Goal: Book appointment/travel/reservation

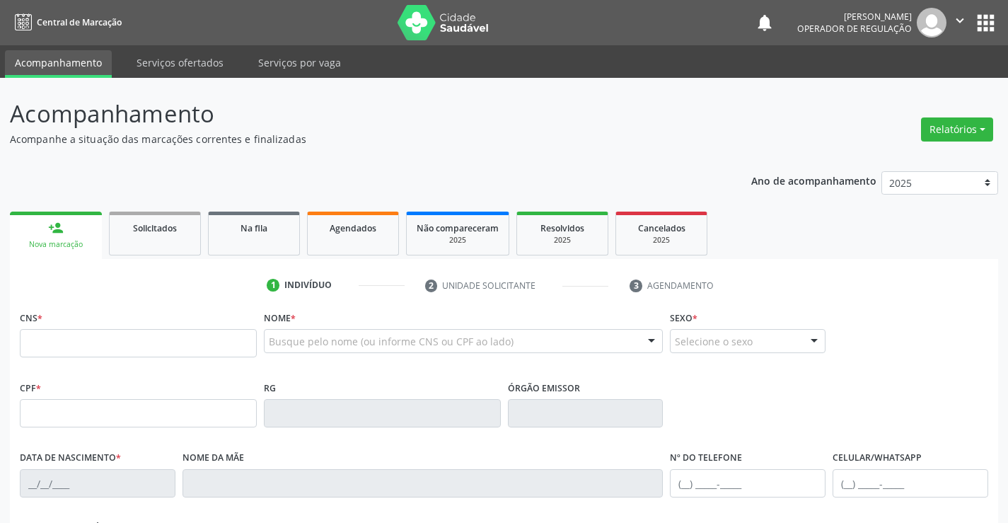
drag, startPoint x: 64, startPoint y: 349, endPoint x: 250, endPoint y: 303, distance: 191.0
click at [64, 347] on input "text" at bounding box center [138, 343] width 237 height 28
click at [110, 347] on input "text" at bounding box center [138, 343] width 237 height 28
drag, startPoint x: 73, startPoint y: 338, endPoint x: 125, endPoint y: 342, distance: 52.5
click at [73, 338] on input "text" at bounding box center [138, 343] width 237 height 28
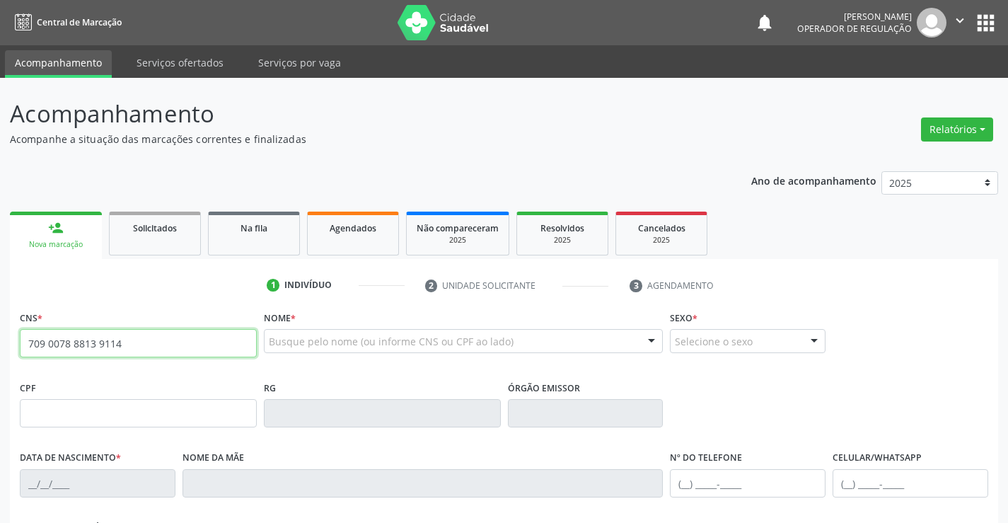
type input "709 0078 8813 9114"
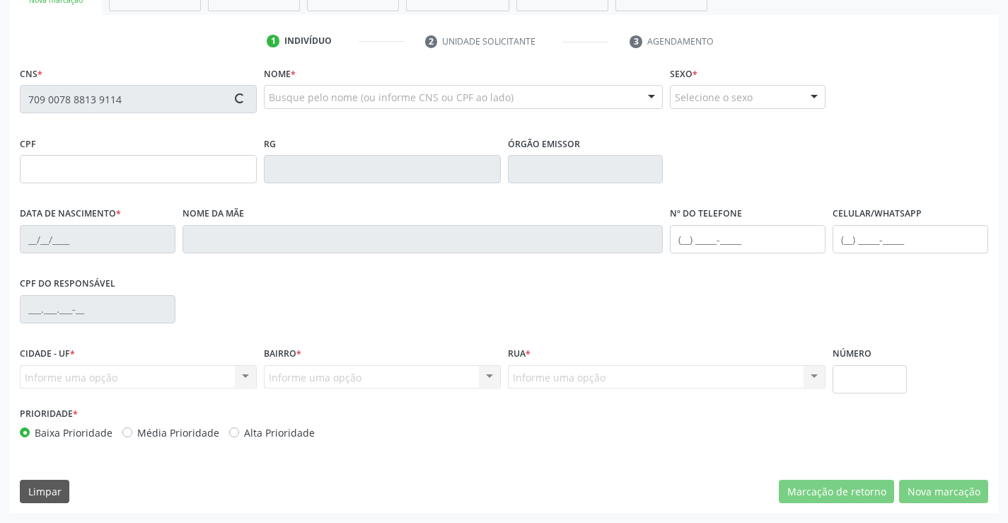
type input "[DATE]"
type input "[PERSON_NAME]"
type input "[PHONE_NUMBER]"
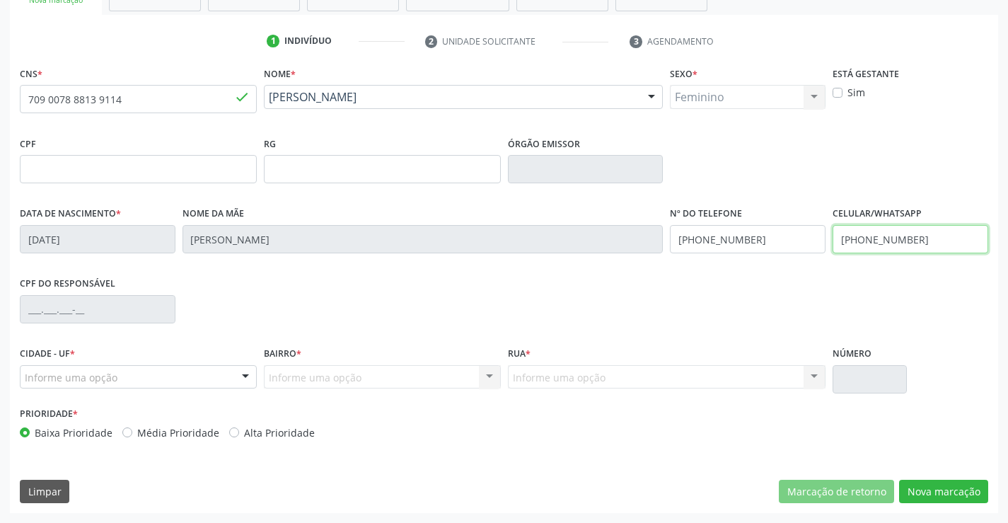
click at [926, 236] on input "[PHONE_NUMBER]" at bounding box center [911, 239] width 156 height 28
type input "[PHONE_NUMBER]"
click at [226, 379] on div "Informe uma opção" at bounding box center [138, 377] width 237 height 24
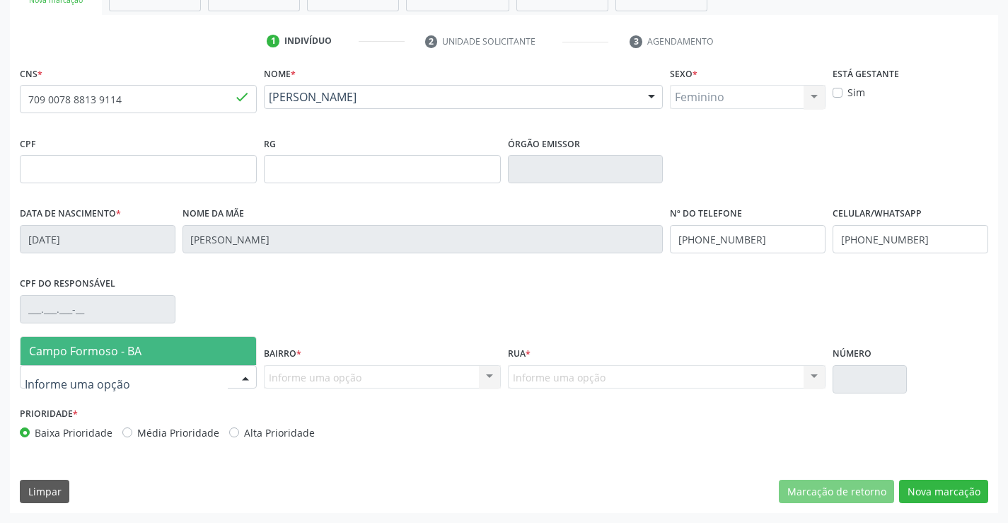
click at [100, 367] on div at bounding box center [138, 377] width 237 height 24
click at [151, 344] on span "Campo Formoso - BA" at bounding box center [139, 351] width 236 height 28
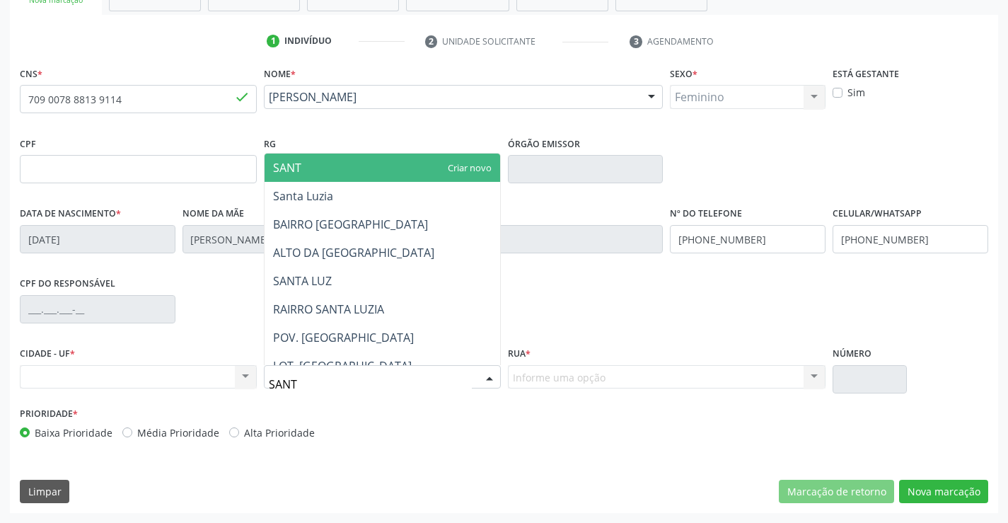
type input "SANTA"
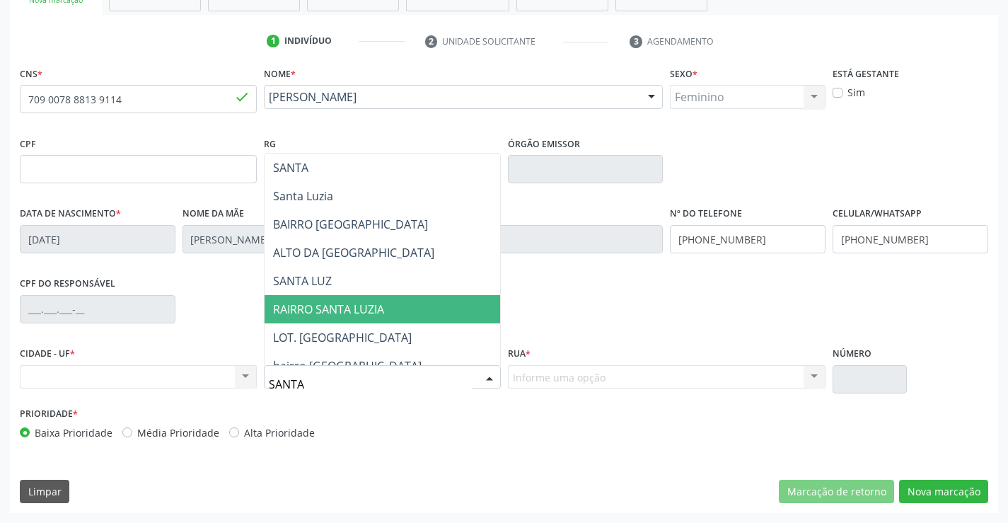
click at [326, 306] on span "RAIRRO SANTA LUZIA" at bounding box center [328, 309] width 111 height 16
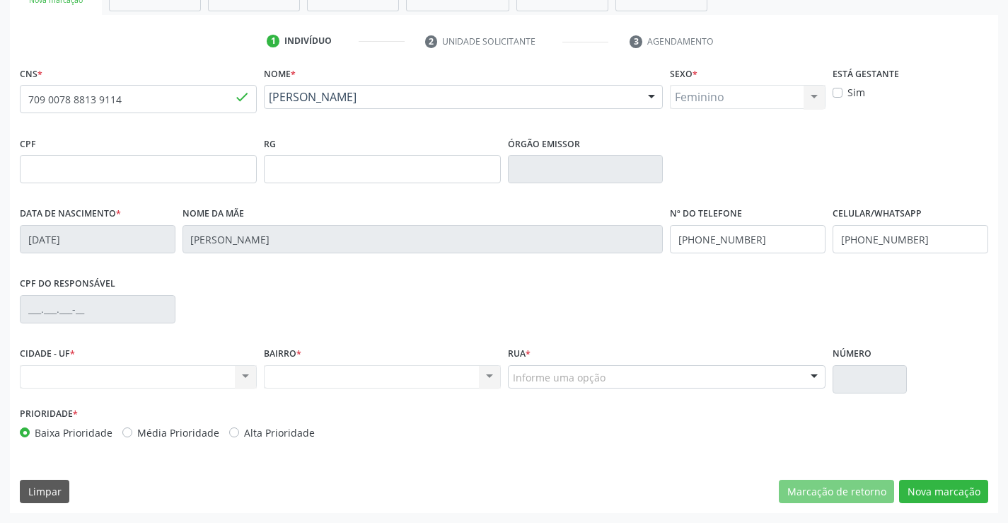
click at [480, 376] on div "Nenhum resultado encontrado para: " " Não há nenhuma opção para ser exibida." at bounding box center [382, 377] width 237 height 24
click at [484, 374] on div "Nenhum resultado encontrado para: " " Não há nenhuma opção para ser exibida." at bounding box center [382, 377] width 237 height 24
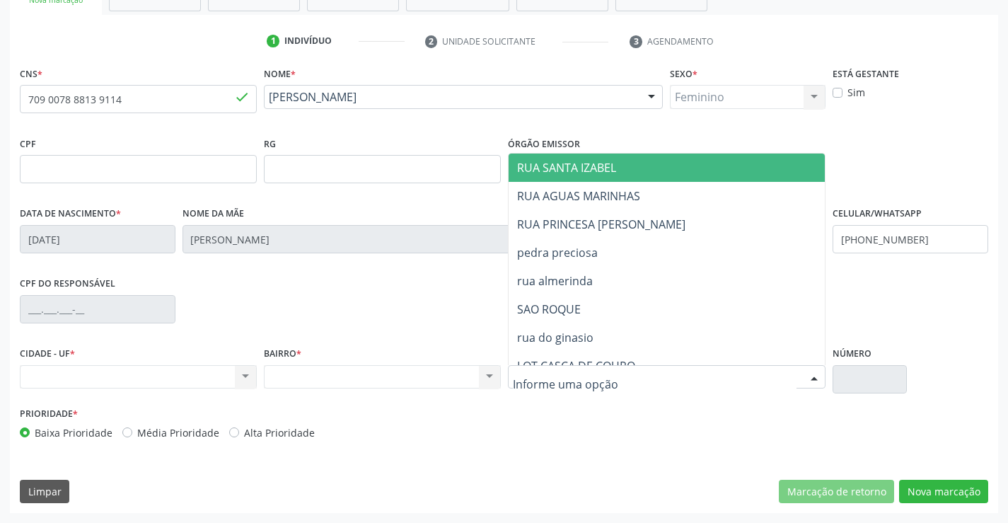
click at [604, 374] on div at bounding box center [667, 377] width 318 height 24
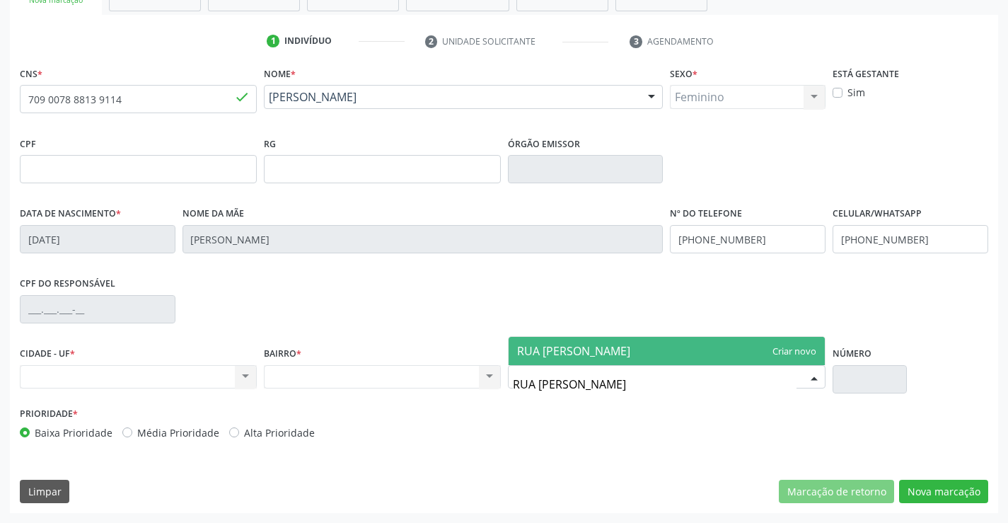
type input "RUA [PERSON_NAME]"
drag, startPoint x: 610, startPoint y: 350, endPoint x: 876, endPoint y: 369, distance: 266.7
click at [620, 349] on span "RUA [PERSON_NAME]" at bounding box center [573, 351] width 113 height 16
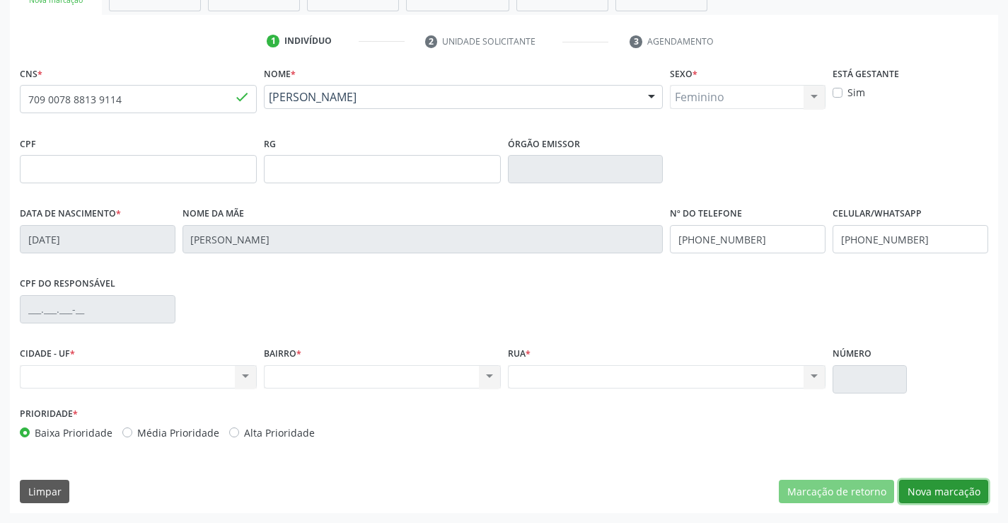
click at [938, 484] on button "Nova marcação" at bounding box center [943, 492] width 89 height 24
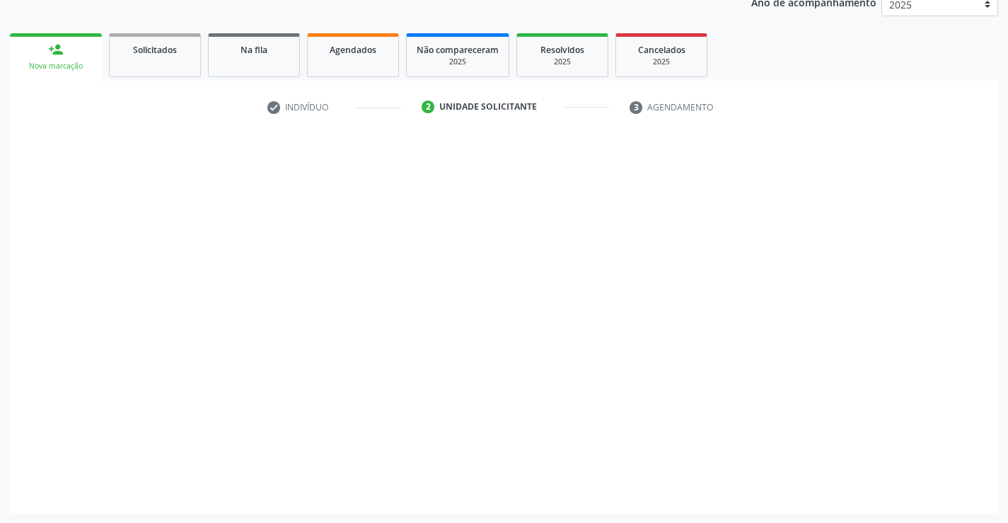
scroll to position [178, 0]
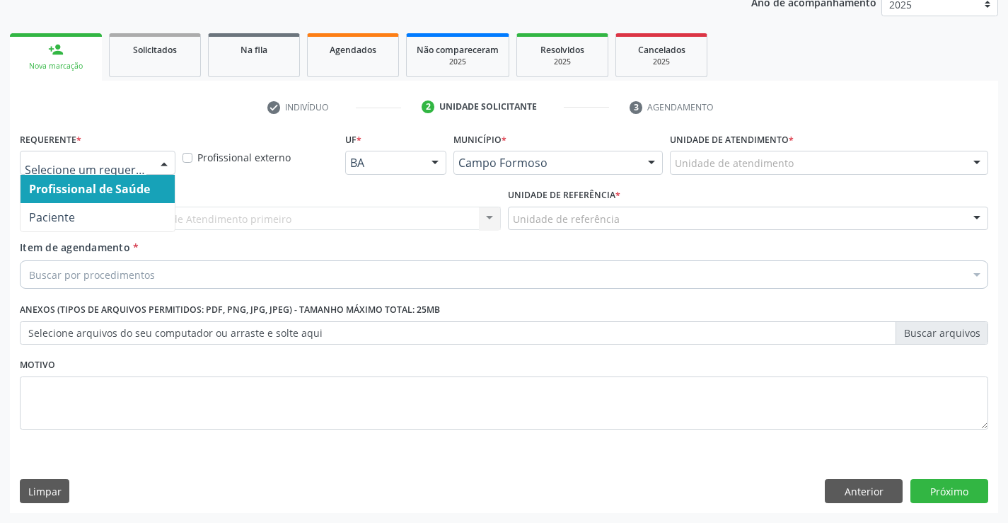
drag, startPoint x: 140, startPoint y: 162, endPoint x: 138, endPoint y: 227, distance: 65.1
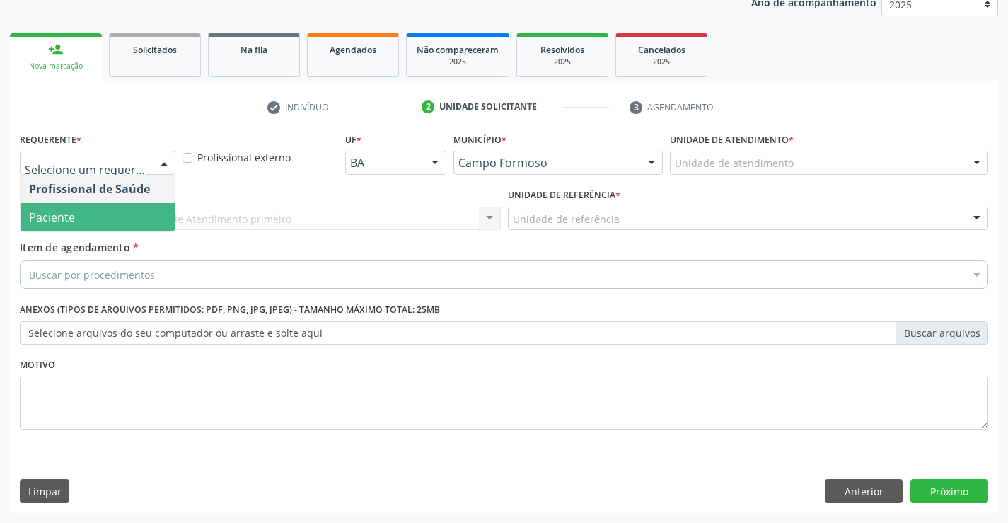
drag, startPoint x: 79, startPoint y: 221, endPoint x: 238, endPoint y: 210, distance: 160.3
click at [80, 219] on span "Paciente" at bounding box center [98, 217] width 154 height 28
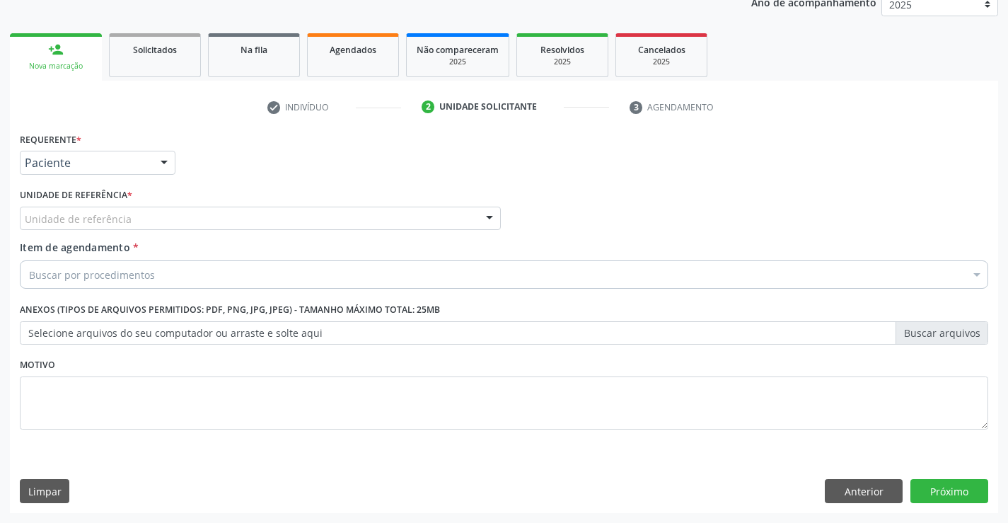
drag, startPoint x: 258, startPoint y: 205, endPoint x: 207, endPoint y: 225, distance: 55.3
click at [258, 206] on div "Unidade de referência * Unidade de referência Unidade Basica de Saude da Famili…" at bounding box center [260, 207] width 481 height 45
drag, startPoint x: 149, startPoint y: 217, endPoint x: 159, endPoint y: 223, distance: 11.8
click at [154, 220] on div "Unidade de referência" at bounding box center [260, 219] width 481 height 24
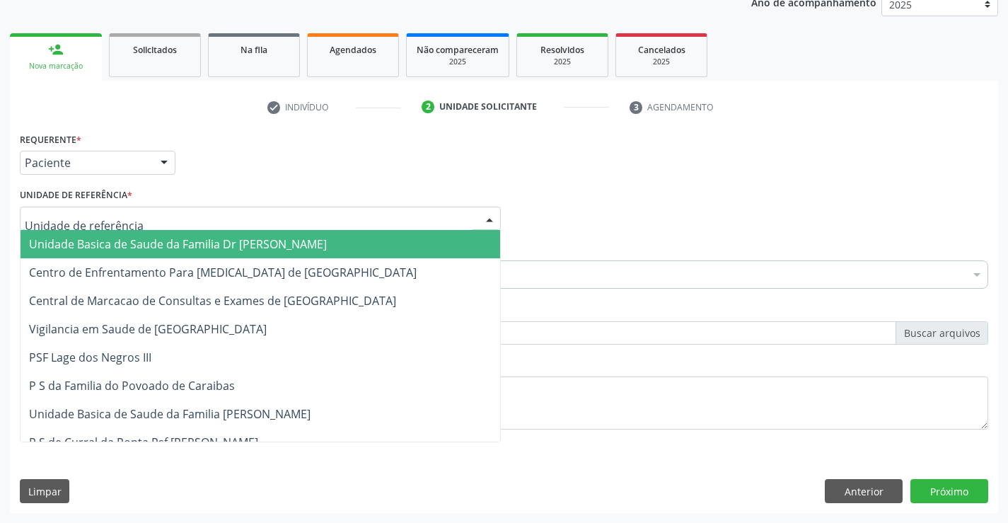
drag, startPoint x: 131, startPoint y: 244, endPoint x: 183, endPoint y: 252, distance: 52.2
click at [138, 245] on span "Unidade Basica de Saude da Familia Dr [PERSON_NAME]" at bounding box center [178, 244] width 298 height 16
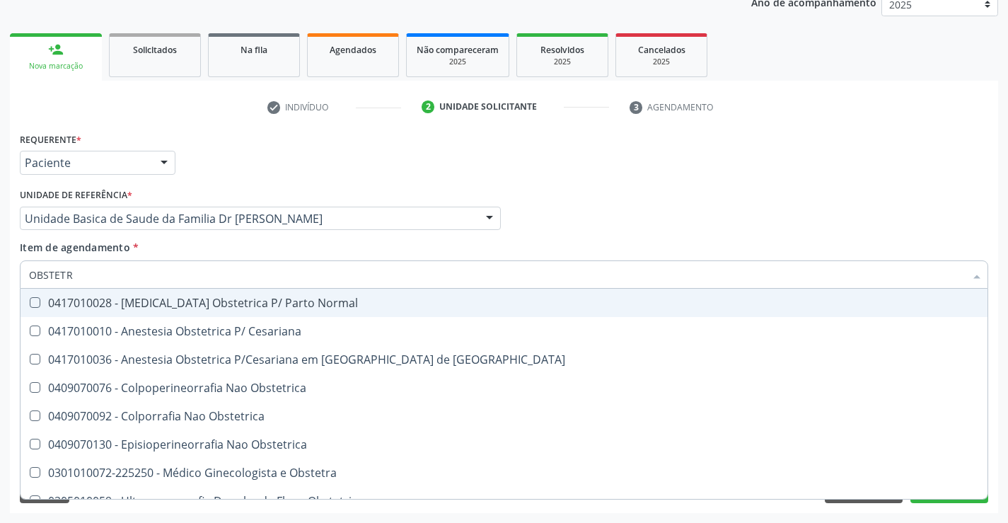
type input "OBSTETRA"
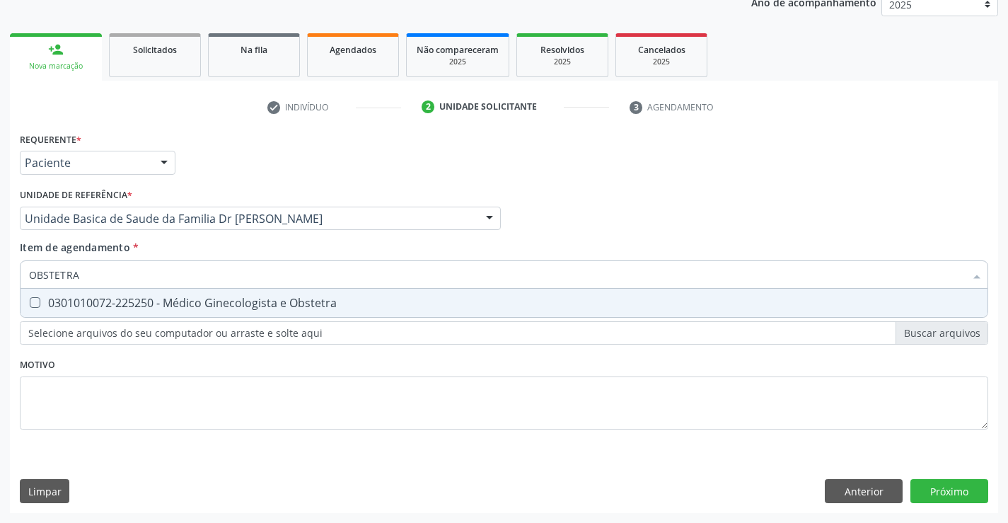
drag, startPoint x: 214, startPoint y: 304, endPoint x: 302, endPoint y: 385, distance: 119.2
click at [230, 309] on div "0301010072-225250 - Médico Ginecologista e Obstetra" at bounding box center [504, 302] width 950 height 11
checkbox Obstetra "true"
click at [301, 419] on div "Requerente * Paciente Profissional de Saúde Paciente Nenhum resultado encontrad…" at bounding box center [504, 289] width 969 height 321
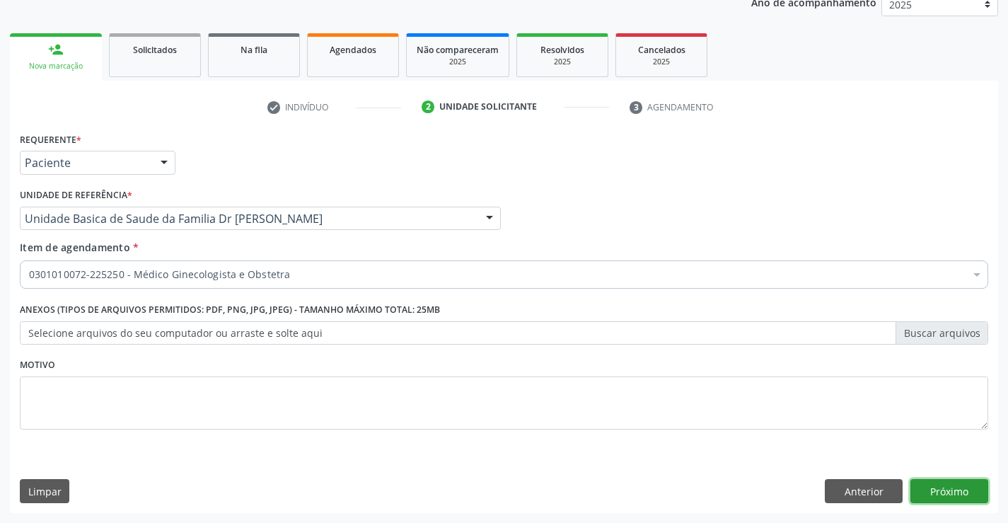
click at [938, 487] on button "Próximo" at bounding box center [950, 491] width 78 height 24
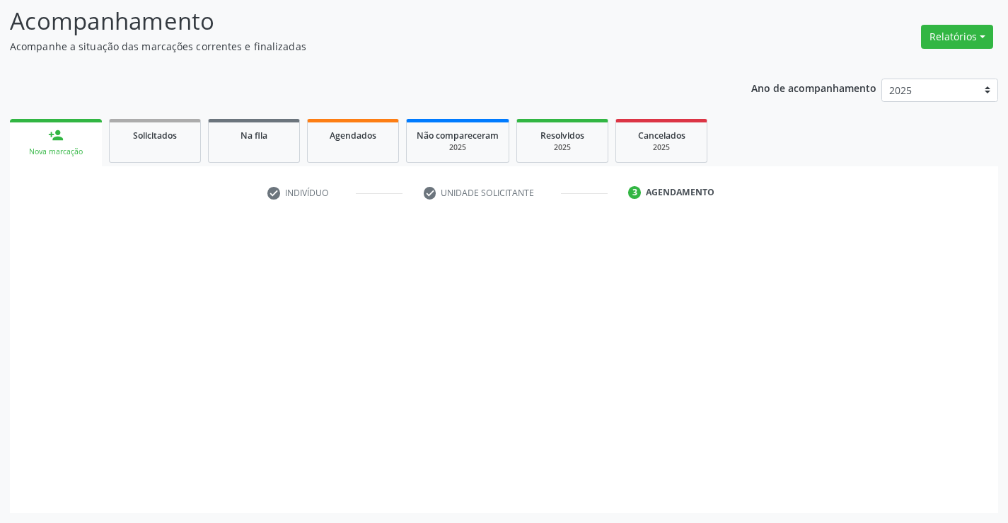
scroll to position [93, 0]
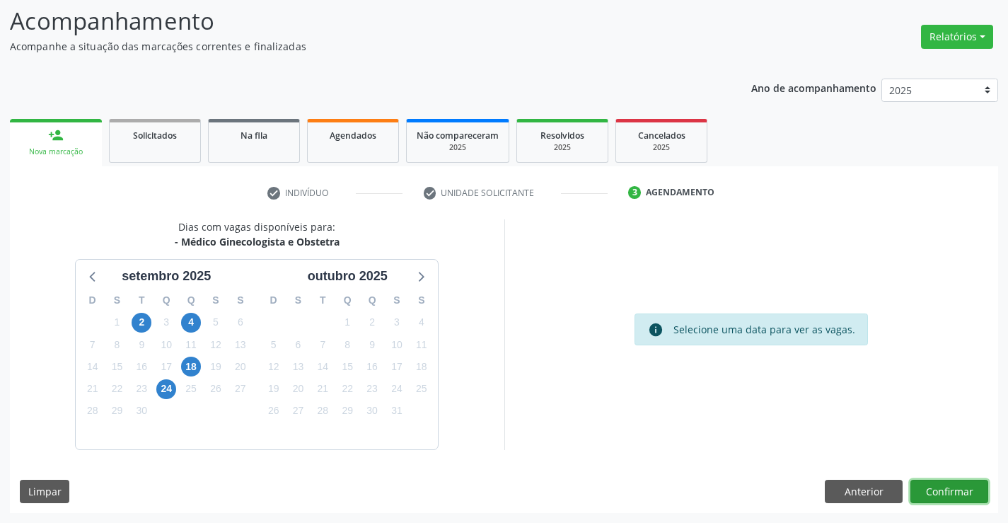
click at [948, 485] on button "Confirmar" at bounding box center [950, 492] width 78 height 24
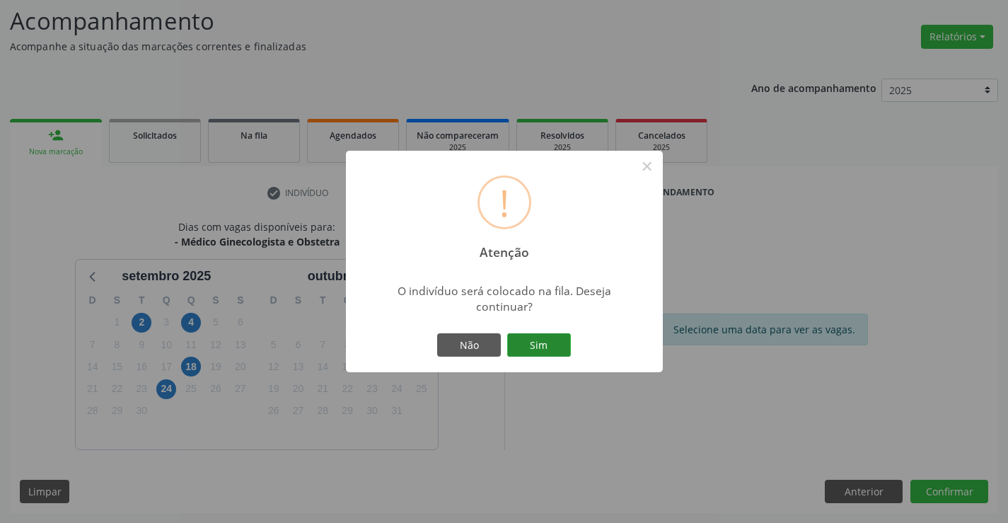
click at [545, 345] on button "Sim" at bounding box center [539, 345] width 64 height 24
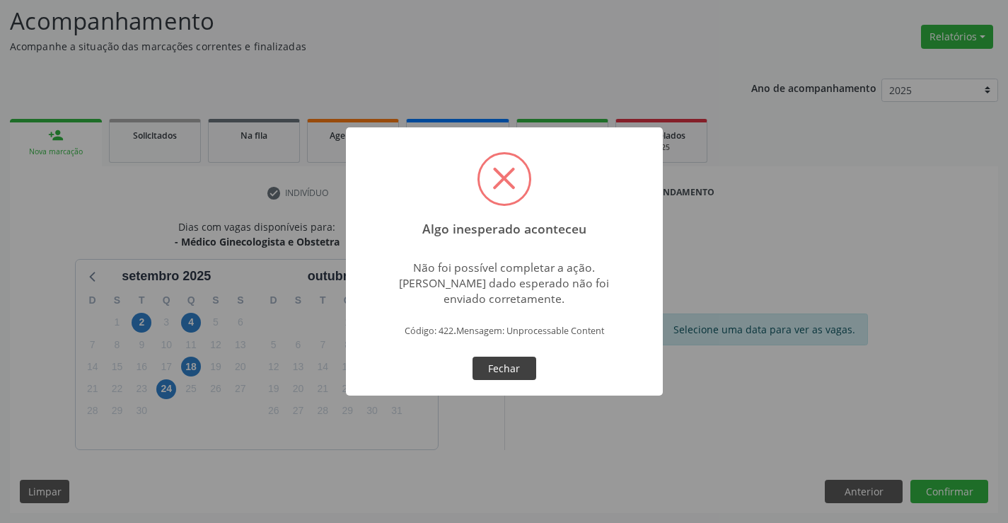
drag, startPoint x: 511, startPoint y: 367, endPoint x: 528, endPoint y: 367, distance: 17.0
click at [521, 370] on button "Fechar" at bounding box center [505, 369] width 64 height 24
